Goal: Task Accomplishment & Management: Manage account settings

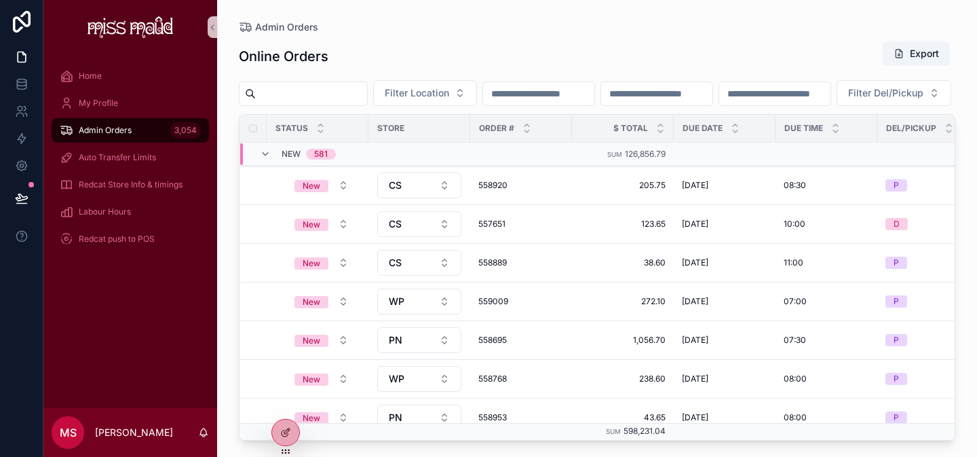
click at [138, 121] on div "Admin Orders 3,054" at bounding box center [130, 130] width 141 height 22
click at [162, 126] on div "Admin Orders 3,054" at bounding box center [130, 130] width 141 height 22
click at [265, 159] on icon "scrollable content" at bounding box center [265, 154] width 11 height 11
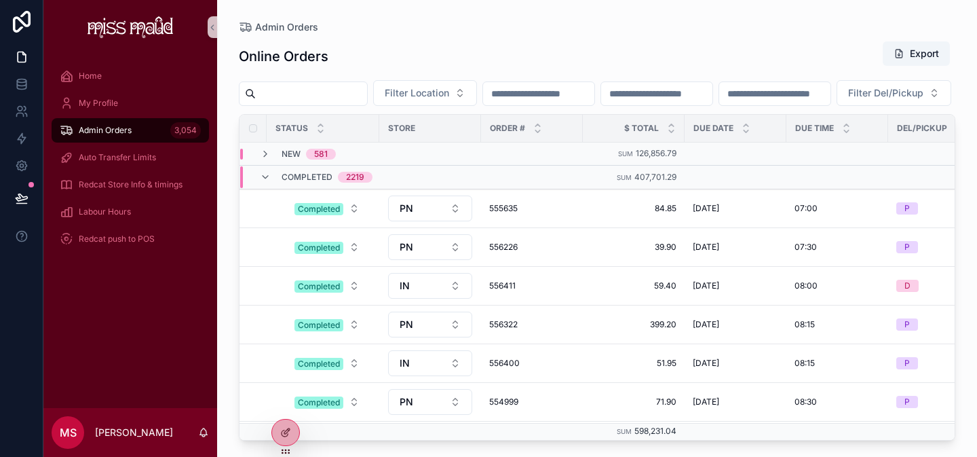
click at [265, 159] on icon "scrollable content" at bounding box center [265, 154] width 11 height 11
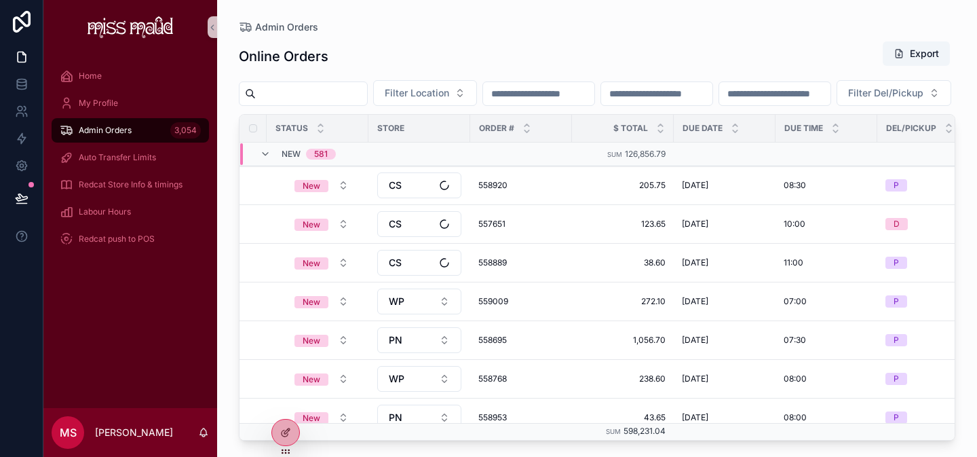
click at [265, 159] on icon "scrollable content" at bounding box center [265, 154] width 11 height 11
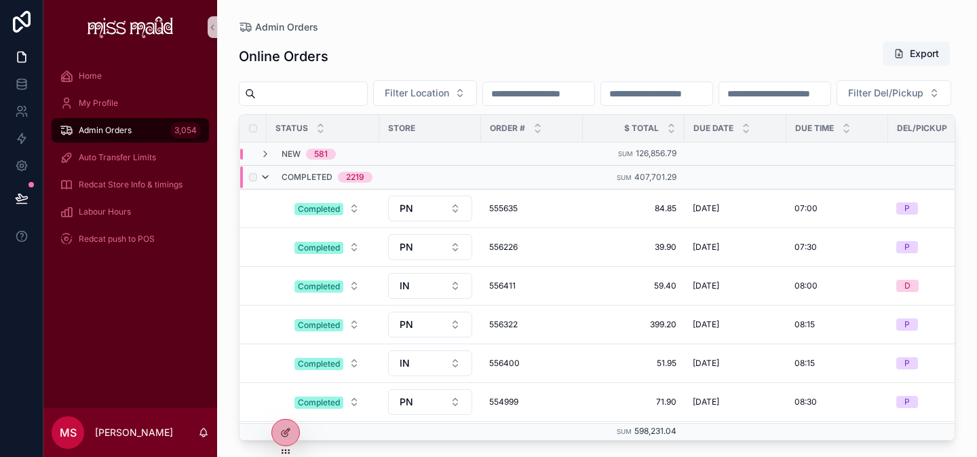
click at [267, 182] on icon "scrollable content" at bounding box center [265, 177] width 11 height 11
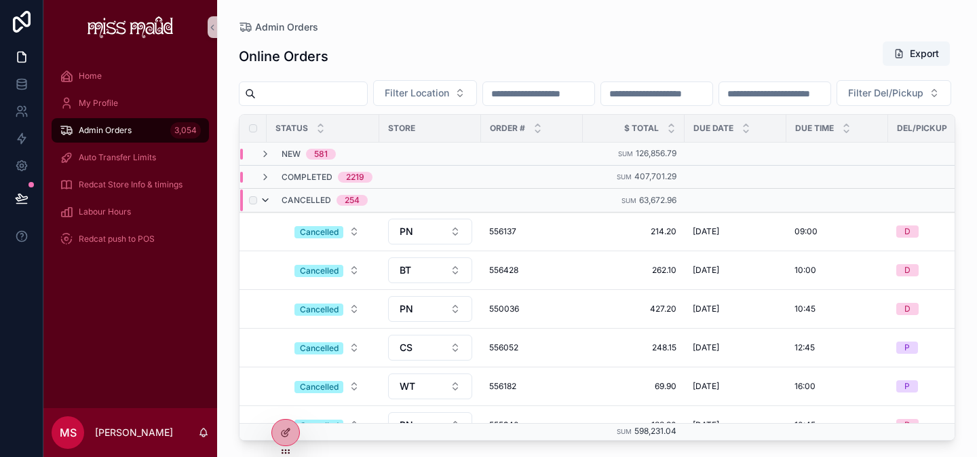
click at [264, 206] on icon "scrollable content" at bounding box center [265, 200] width 11 height 11
